Goal: Transaction & Acquisition: Purchase product/service

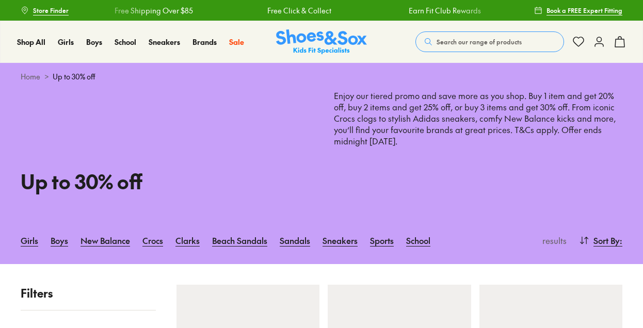
click at [107, 229] on link "New Balance" at bounding box center [105, 240] width 50 height 23
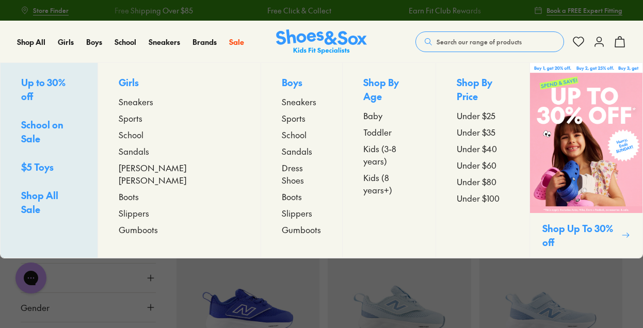
click at [149, 103] on span "Sneakers" at bounding box center [136, 101] width 35 height 12
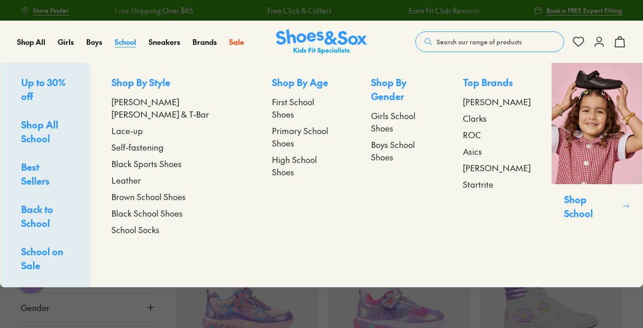
click at [131, 41] on span "School" at bounding box center [126, 42] width 22 height 10
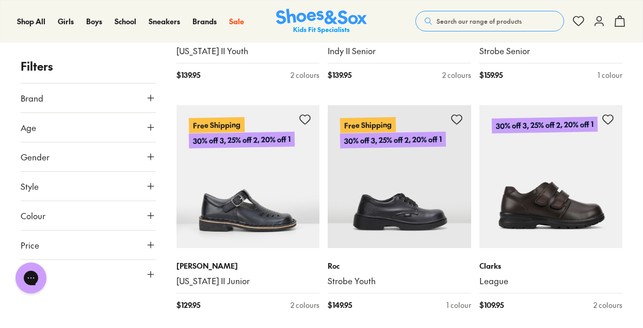
scroll to position [2321, 0]
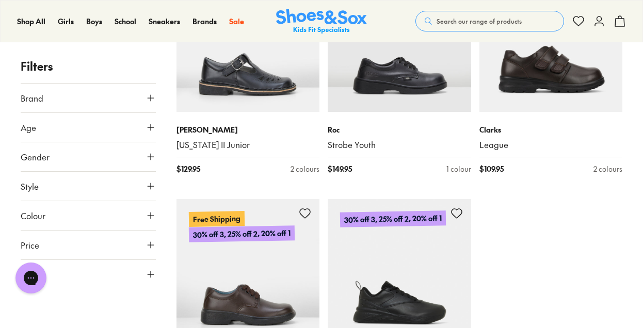
scroll to position [2578, 0]
